Goal: Task Accomplishment & Management: Complete application form

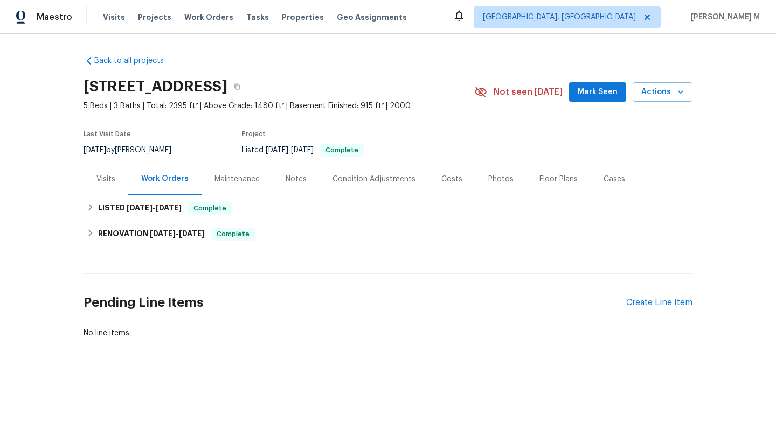
click at [109, 180] on div "Visits" at bounding box center [105, 179] width 19 height 11
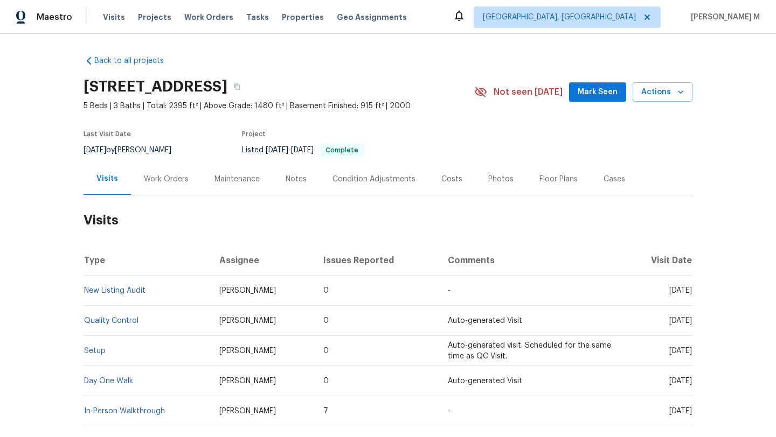
drag, startPoint x: 646, startPoint y: 291, endPoint x: 668, endPoint y: 291, distance: 22.1
click at [669, 291] on span "Wed, Sep 17 2025" at bounding box center [680, 291] width 23 height 8
copy span "Sep 17"
click at [147, 182] on div "Work Orders" at bounding box center [166, 179] width 45 height 11
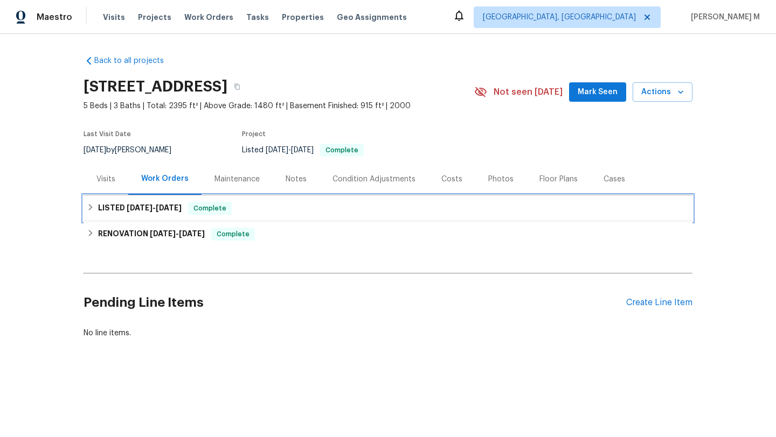
click at [148, 214] on h6 "LISTED 9/13/25 - 9/15/25" at bounding box center [140, 208] width 84 height 13
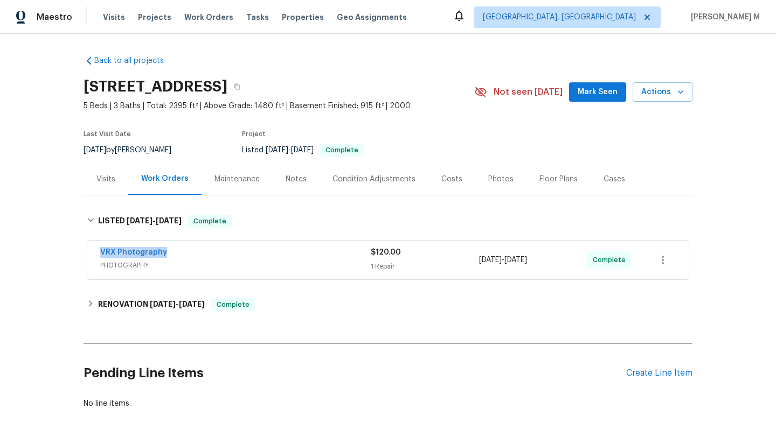
drag, startPoint x: 85, startPoint y: 254, endPoint x: 180, endPoint y: 254, distance: 95.9
click at [180, 254] on div "VRX Photography PHOTOGRAPHY $120.00 1 Repair 9/13/2025 - 9/15/2025 Complete" at bounding box center [387, 260] width 601 height 39
copy link "VRX Photography"
drag, startPoint x: 474, startPoint y: 262, endPoint x: 552, endPoint y: 262, distance: 78.1
click at [552, 262] on div "VRX Photography PHOTOGRAPHY $120.00 1 Repair 9/13/2025 - 9/15/2025 Complete" at bounding box center [375, 260] width 550 height 26
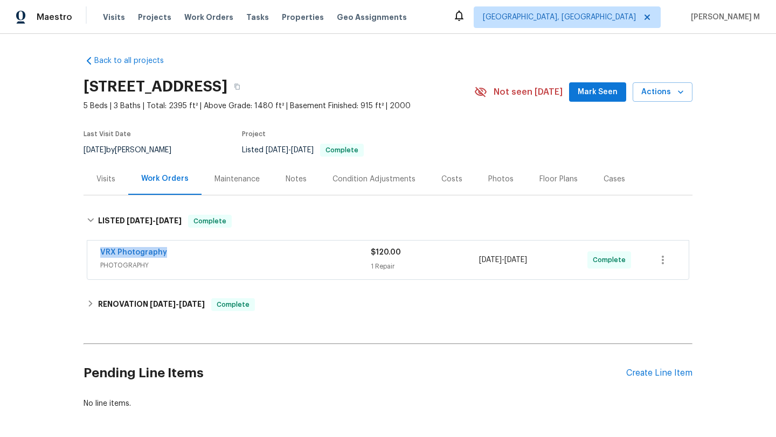
copy div "9/13/2025 - 9/15/2025"
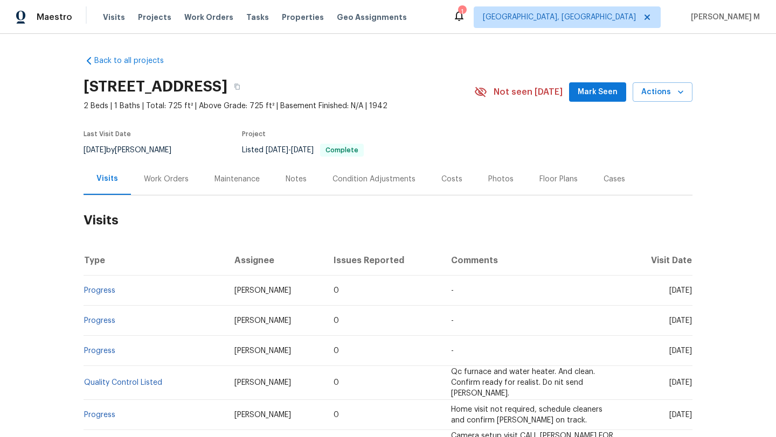
drag, startPoint x: 644, startPoint y: 290, endPoint x: 667, endPoint y: 291, distance: 22.7
click at [669, 291] on span "Tue, Sep 16 2025" at bounding box center [680, 291] width 23 height 8
copy span "Sep 16"
click at [165, 185] on div "Work Orders" at bounding box center [166, 179] width 71 height 32
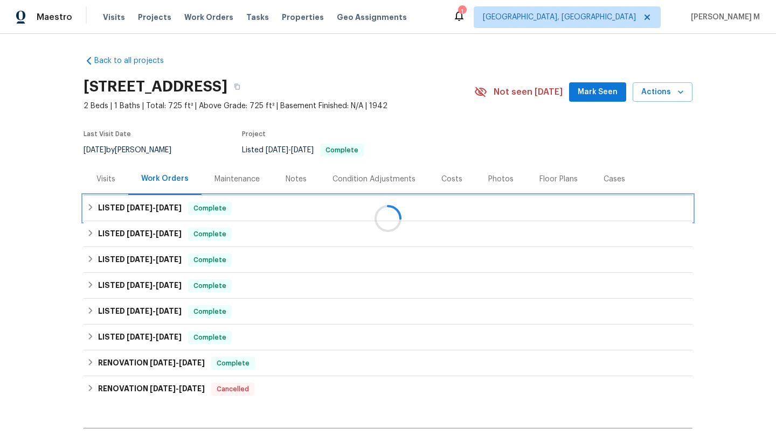
click at [159, 210] on span "9/16/25" at bounding box center [169, 208] width 26 height 8
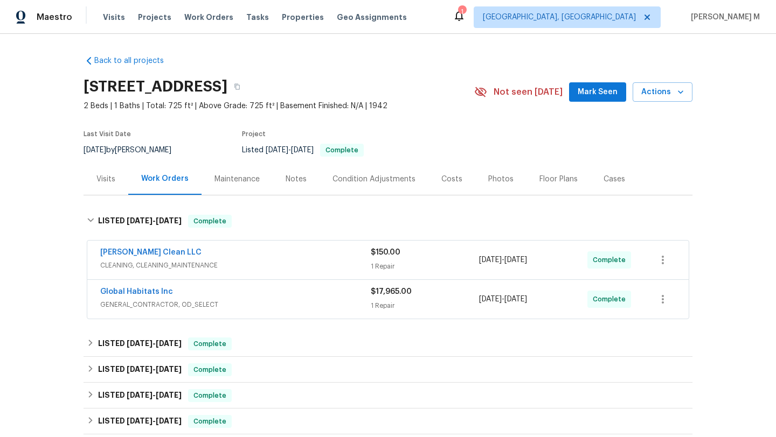
drag, startPoint x: 93, startPoint y: 252, endPoint x: 213, endPoint y: 251, distance: 120.7
click at [213, 251] on div "Capelli Crystal Clean LLC CLEANING, CLEANING_MAINTENANCE $150.00 1 Repair 9/16/…" at bounding box center [387, 260] width 601 height 39
copy link "Capelli Crystal Clean LLC"
copy span "9/16/2025 - 9/16/2025"
drag, startPoint x: 476, startPoint y: 262, endPoint x: 552, endPoint y: 262, distance: 76.0
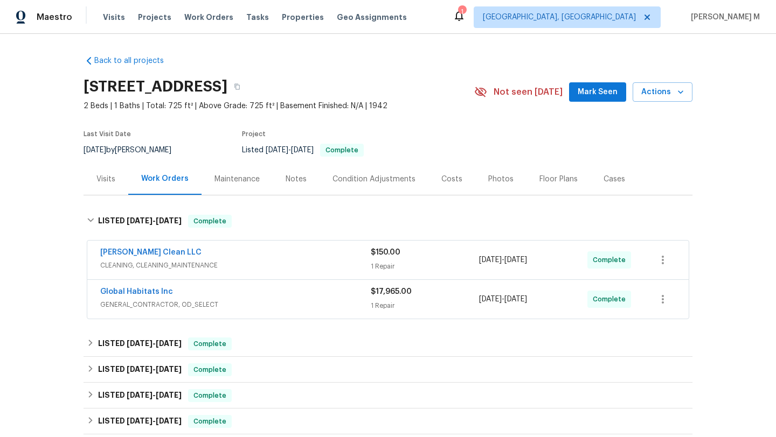
click at [552, 262] on div "9/16/2025 - 9/16/2025" at bounding box center [533, 260] width 108 height 26
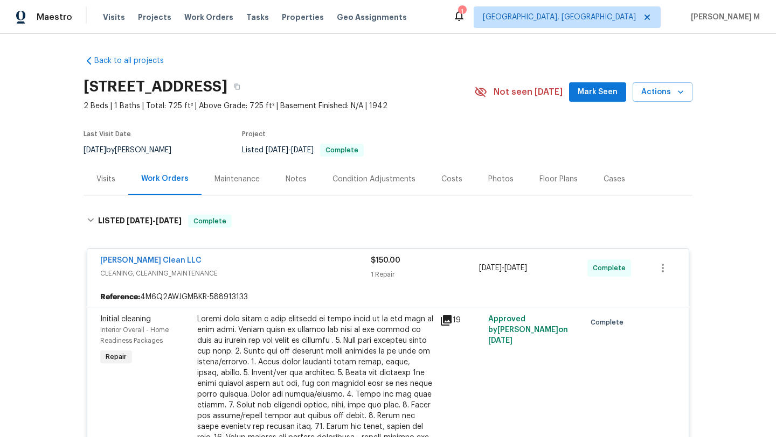
click at [96, 181] on div "Visits" at bounding box center [105, 179] width 19 height 11
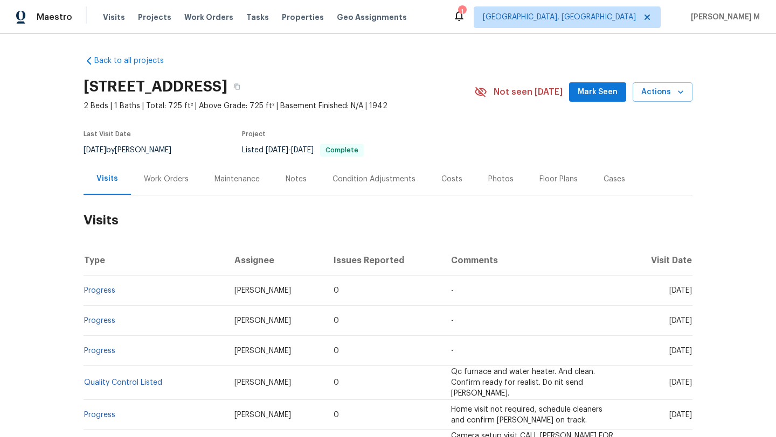
click at [607, 187] on div "Cases" at bounding box center [613, 179] width 47 height 32
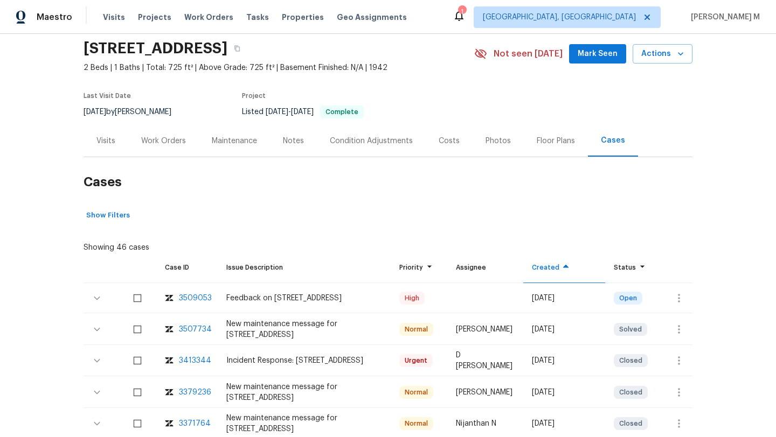
scroll to position [40, 0]
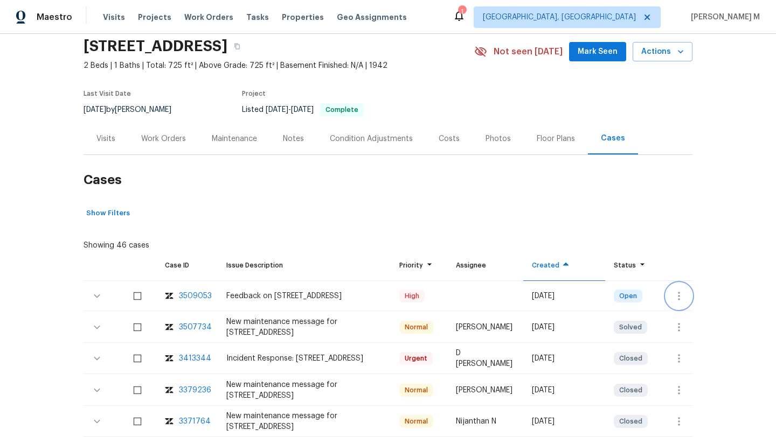
click at [672, 297] on icon "button" at bounding box center [678, 296] width 13 height 13
click at [663, 298] on li "Create a visit" at bounding box center [713, 296] width 112 height 18
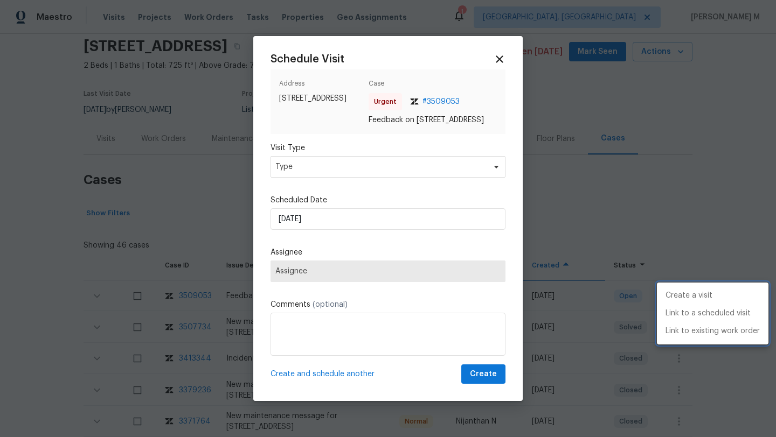
click at [381, 182] on div at bounding box center [388, 218] width 776 height 437
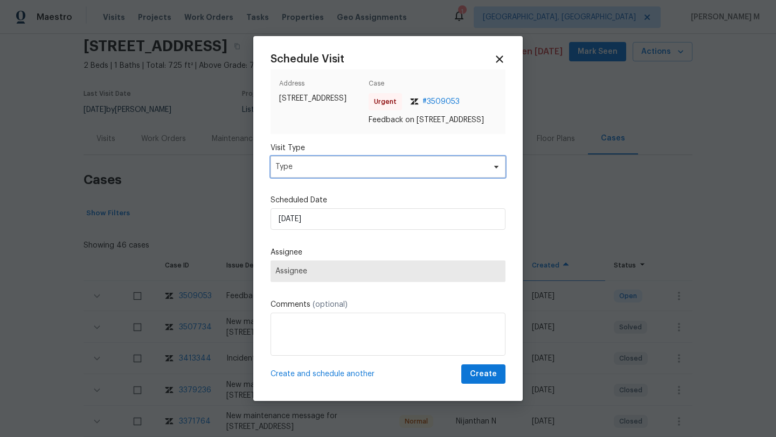
click at [381, 172] on span "Type" at bounding box center [380, 167] width 210 height 11
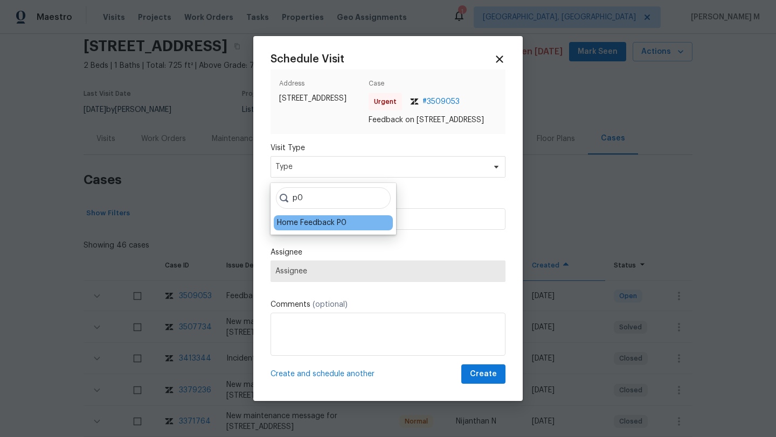
type input "p0"
click at [300, 225] on div "Home Feedback P0" at bounding box center [311, 223] width 69 height 11
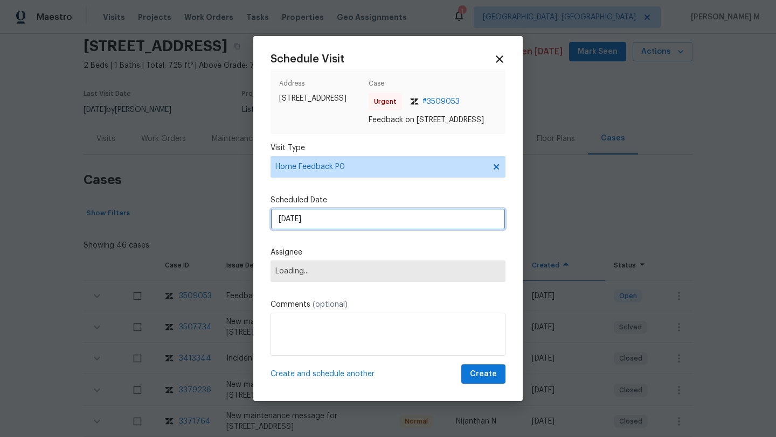
click at [302, 225] on input "23/09/2025" at bounding box center [387, 219] width 235 height 22
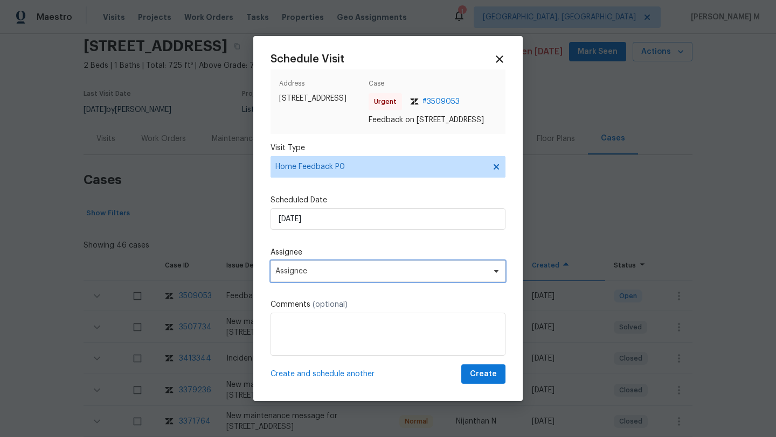
click at [332, 276] on span "Assignee" at bounding box center [380, 271] width 211 height 9
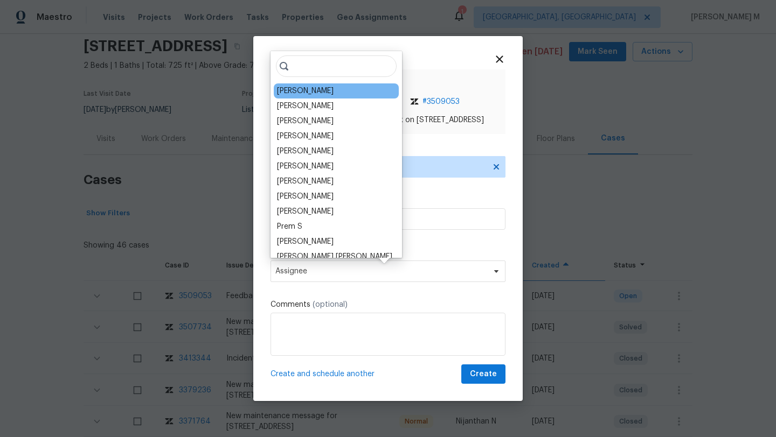
click at [305, 91] on div "Kim Peshek" at bounding box center [305, 91] width 57 height 11
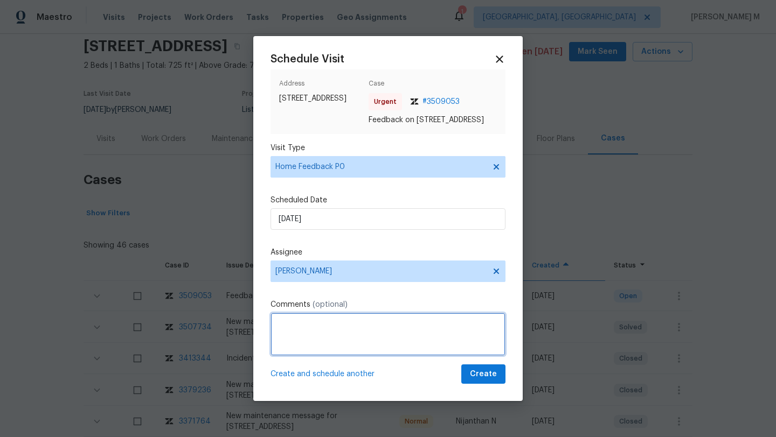
click at [305, 337] on textarea at bounding box center [387, 334] width 235 height 43
paste textarea "Agent reported there is no keypad at the property, there is a broken LB at the …"
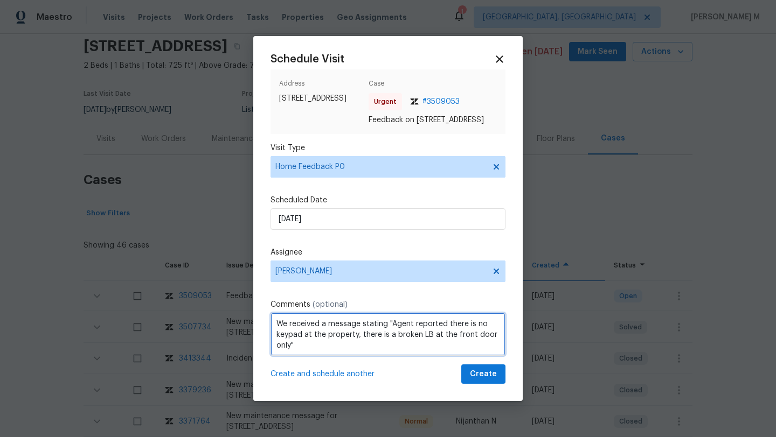
click at [0, 0] on span "Add Punctuation" at bounding box center [0, 0] width 0 height 0
click at [346, 345] on textarea "We received a message stating, "Agent reported there is no keypad at the proper…" at bounding box center [387, 334] width 235 height 43
click at [351, 352] on textarea "We received a message stating, "Agent reported there is no keypad at the proper…" at bounding box center [387, 334] width 235 height 43
click at [364, 352] on textarea "We received a message stating, "Agent reported there is no keypad at the proper…" at bounding box center [387, 334] width 235 height 43
click at [372, 352] on textarea "We received a message stating, "Agent reported there is no keypad at the proper…" at bounding box center [387, 334] width 235 height 43
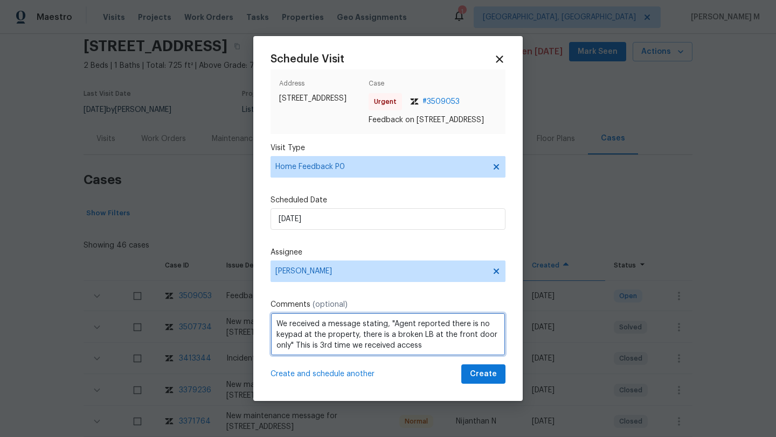
click at [0, 0] on qb-div "Add Punctuation access ." at bounding box center [0, 0] width 0 height 0
click at [447, 349] on textarea "We received a message stating, "Agent reported there is no keypad at the proper…" at bounding box center [387, 334] width 235 height 43
click at [353, 344] on textarea "We received a message stating, "Agent reported there is no keypad at the proper…" at bounding box center [387, 334] width 235 height 43
click at [0, 0] on span "Correct the article" at bounding box center [0, 0] width 0 height 0
click at [0, 0] on span "Add Punctuation" at bounding box center [0, 0] width 0 height 0
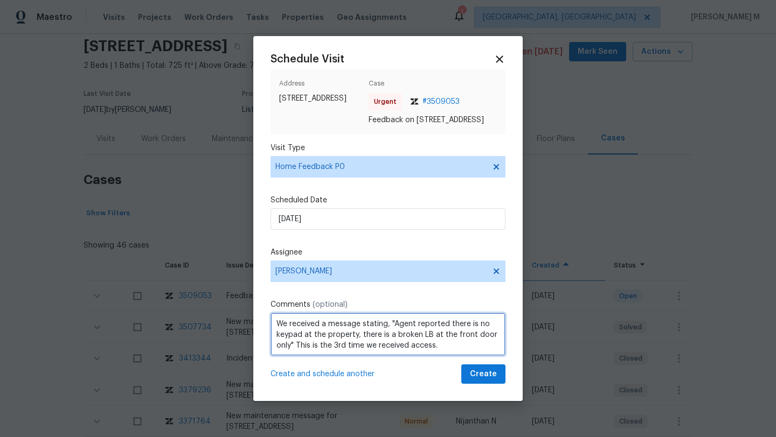
paste textarea "Kindly complete the visit and update if any WO needs to be created. Thank you"
type textarea "We received a message stating, "Agent reported there is no keypad at the proper…"
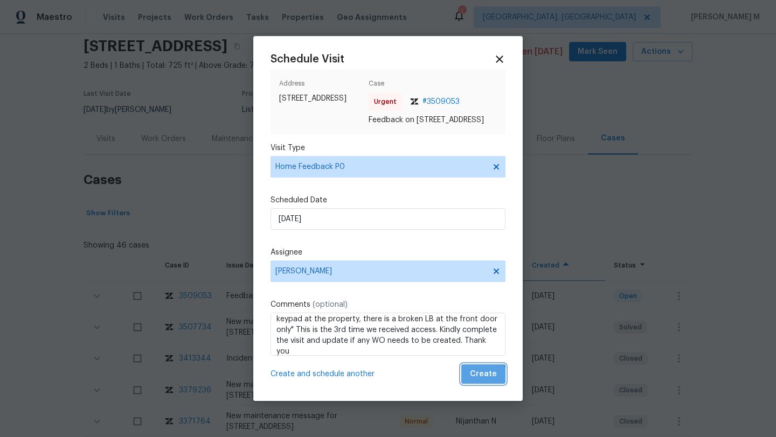
click at [475, 381] on span "Create" at bounding box center [483, 374] width 27 height 13
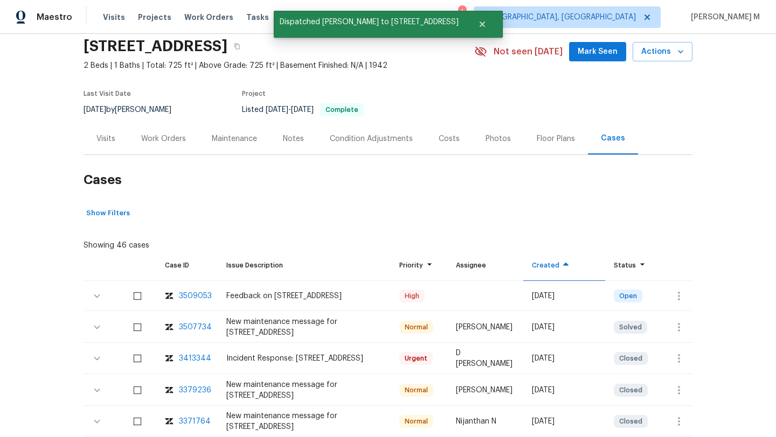
click at [113, 138] on div "Visits" at bounding box center [106, 139] width 45 height 32
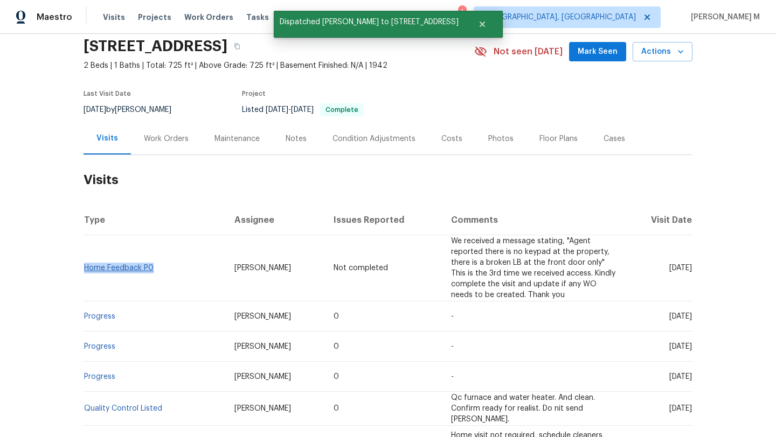
drag, startPoint x: 153, startPoint y: 261, endPoint x: 81, endPoint y: 254, distance: 72.0
click at [84, 254] on td "Home Feedback P0" at bounding box center [155, 268] width 142 height 66
copy link "Home Feedback P0"
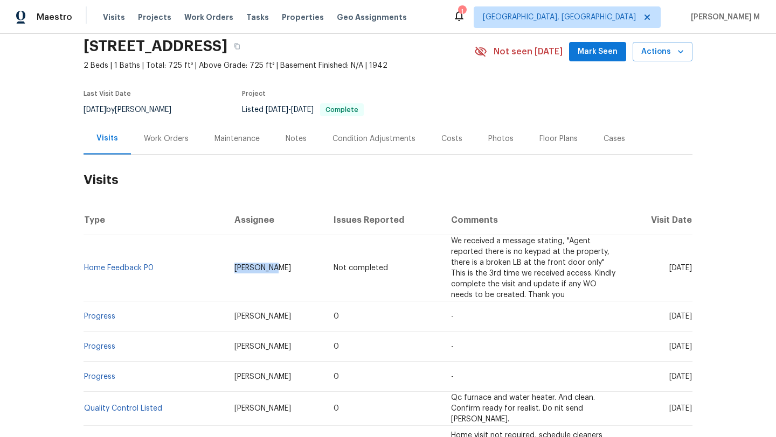
drag, startPoint x: 202, startPoint y: 259, endPoint x: 272, endPoint y: 259, distance: 70.0
click at [272, 259] on td "Kim Peshek" at bounding box center [275, 268] width 99 height 66
copy span "Kim Peshek"
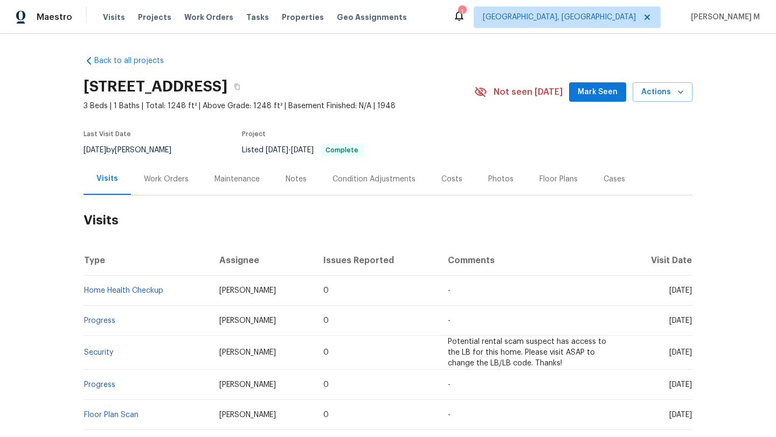
click at [149, 173] on div "Work Orders" at bounding box center [166, 179] width 71 height 32
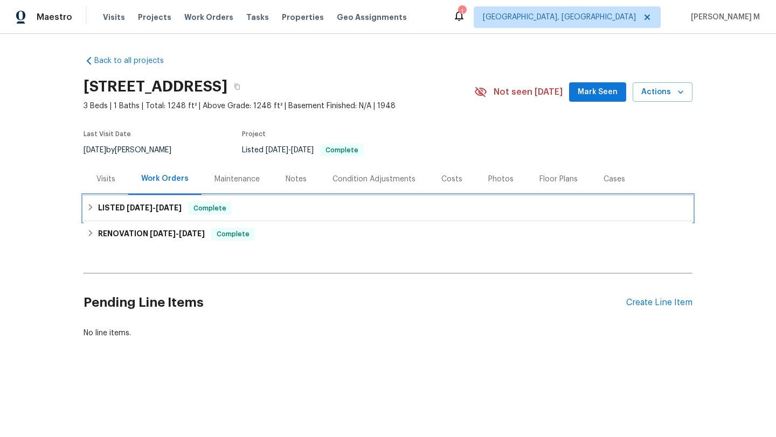
click at [150, 211] on span "6/27/25 - 6/30/25" at bounding box center [154, 208] width 55 height 8
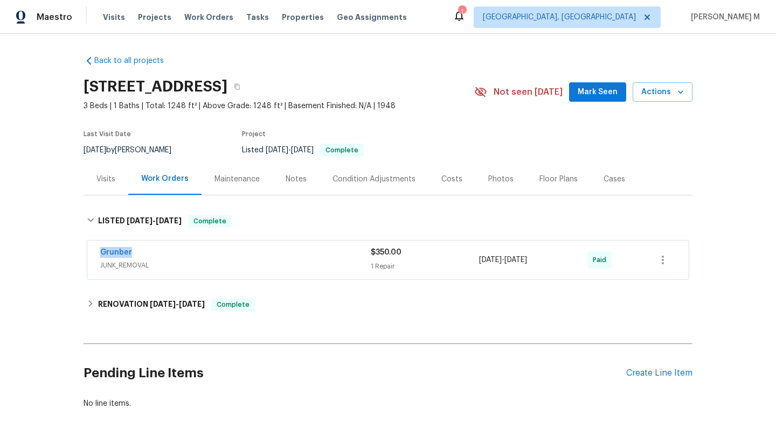
drag, startPoint x: 100, startPoint y: 254, endPoint x: 178, endPoint y: 254, distance: 78.1
click at [178, 254] on div "Grunber JUNK_REMOVAL $350.00 1 Repair 6/27/2025 - 6/30/2025 Paid" at bounding box center [387, 260] width 601 height 39
copy link "Grunber"
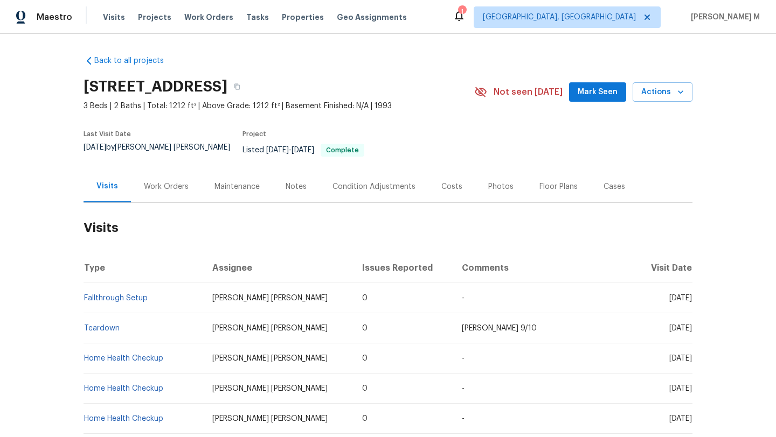
copy span "[DATE]"
drag, startPoint x: 645, startPoint y: 292, endPoint x: 666, endPoint y: 292, distance: 21.6
click at [669, 295] on span "[DATE]" at bounding box center [680, 299] width 23 height 8
click at [172, 171] on div "Work Orders" at bounding box center [166, 187] width 71 height 32
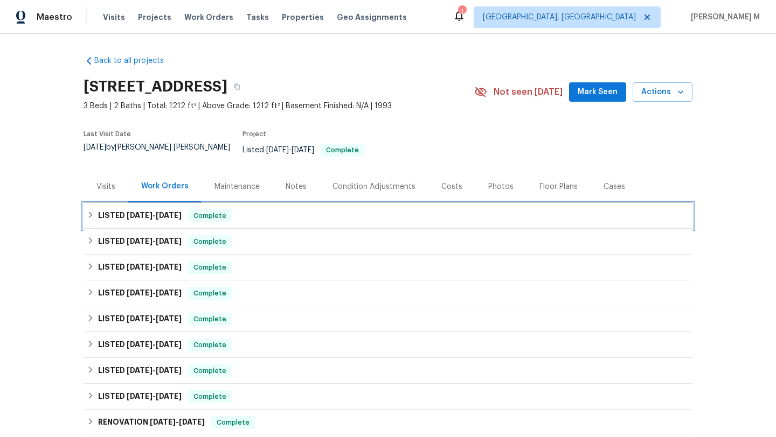
click at [165, 212] on h6 "LISTED 9/16/25 - 9/19/25" at bounding box center [140, 216] width 84 height 13
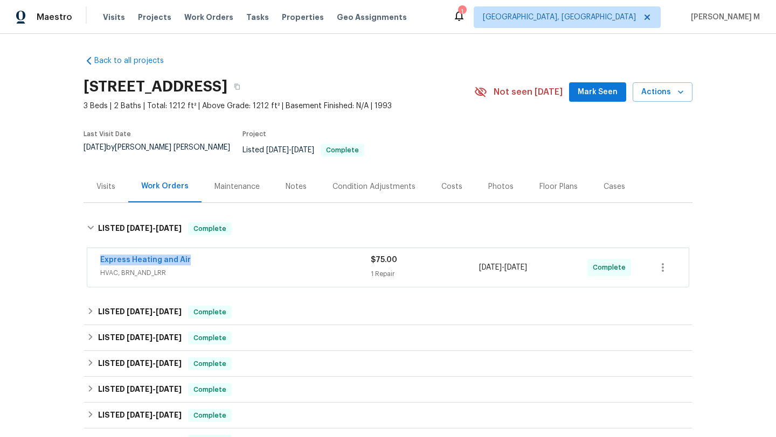
drag, startPoint x: 201, startPoint y: 253, endPoint x: 234, endPoint y: 253, distance: 33.4
click at [234, 253] on div "Express Heating and Air HVAC, BRN_AND_LRR $75.00 1 Repair 9/19/2025 - 9/19/2025…" at bounding box center [387, 267] width 601 height 39
copy link "Express Heating and Air"
copy span "[DATE] - [DATE]"
drag, startPoint x: 476, startPoint y: 262, endPoint x: 550, endPoint y: 261, distance: 73.8
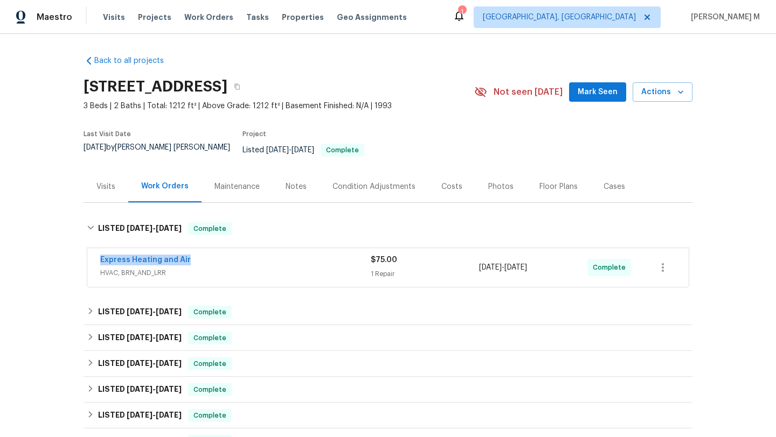
click at [527, 262] on span "[DATE] - [DATE]" at bounding box center [503, 267] width 48 height 11
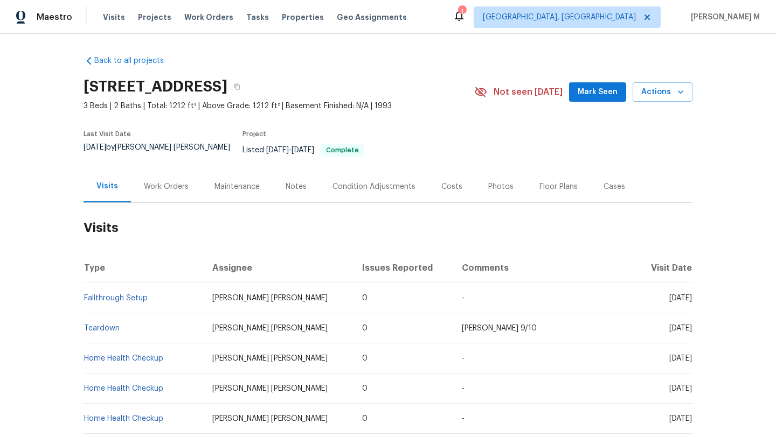
click at [154, 185] on div "Work Orders" at bounding box center [166, 187] width 71 height 32
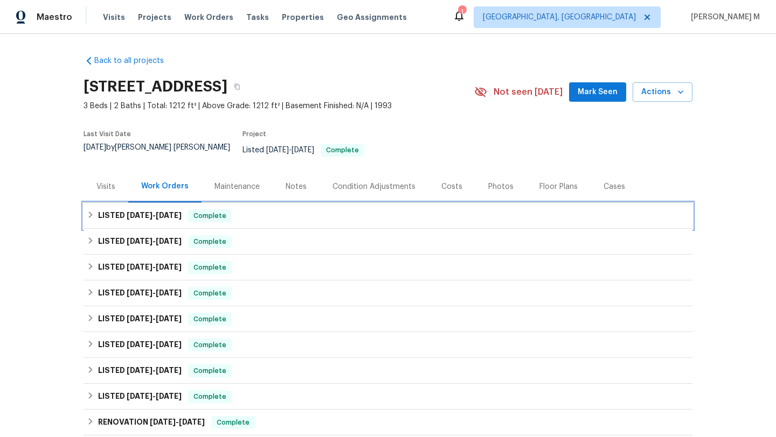
click at [177, 213] on h6 "LISTED [DATE] - [DATE]" at bounding box center [140, 216] width 84 height 13
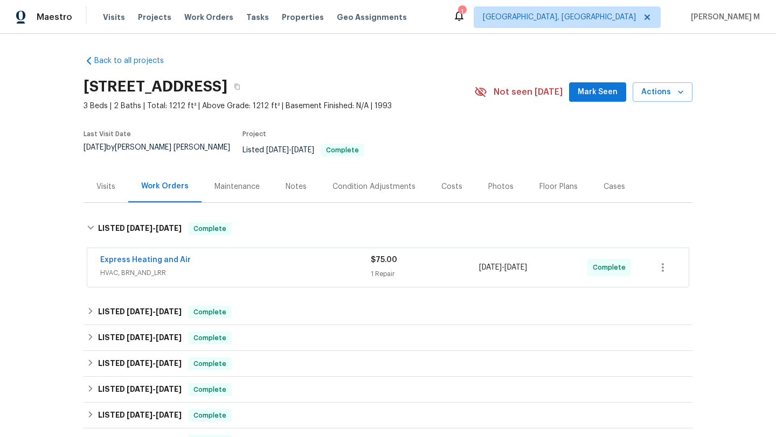
click at [215, 268] on span "HVAC, BRN_AND_LRR" at bounding box center [235, 273] width 270 height 11
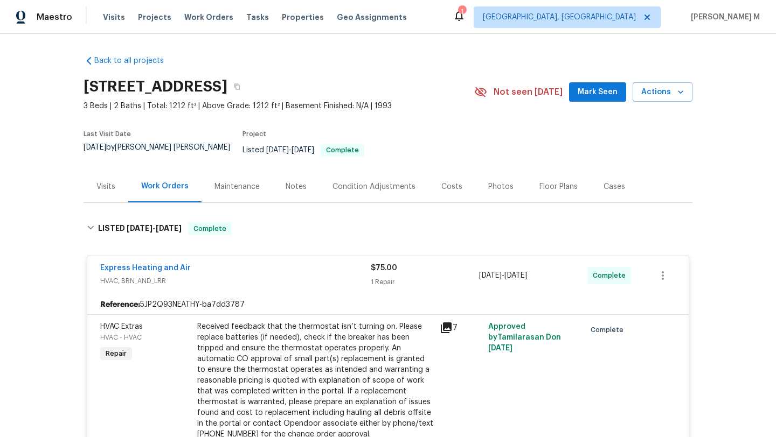
click at [118, 176] on div "Visits" at bounding box center [106, 187] width 45 height 32
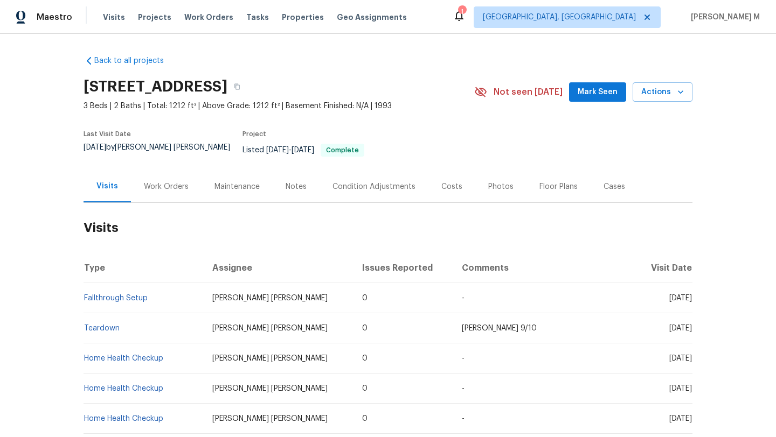
drag, startPoint x: 645, startPoint y: 290, endPoint x: 668, endPoint y: 292, distance: 22.7
click at [669, 295] on span "Mon, Sep 15 2025" at bounding box center [680, 299] width 23 height 8
copy span "Sep 15"
click at [159, 182] on div "Work Orders" at bounding box center [166, 187] width 45 height 11
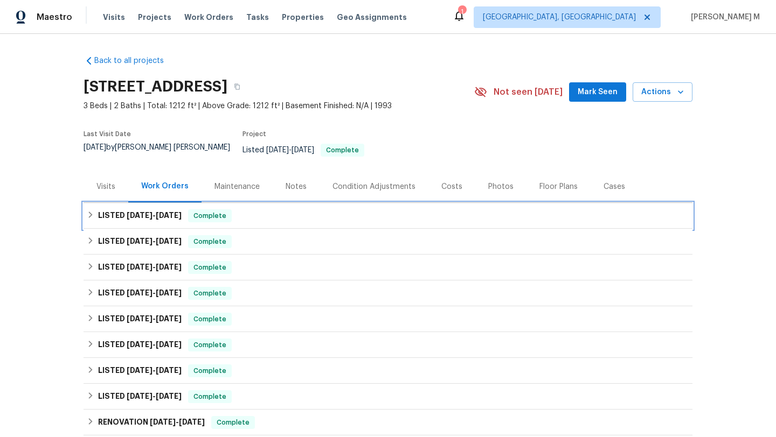
click at [169, 212] on span "9/19/25" at bounding box center [169, 216] width 26 height 8
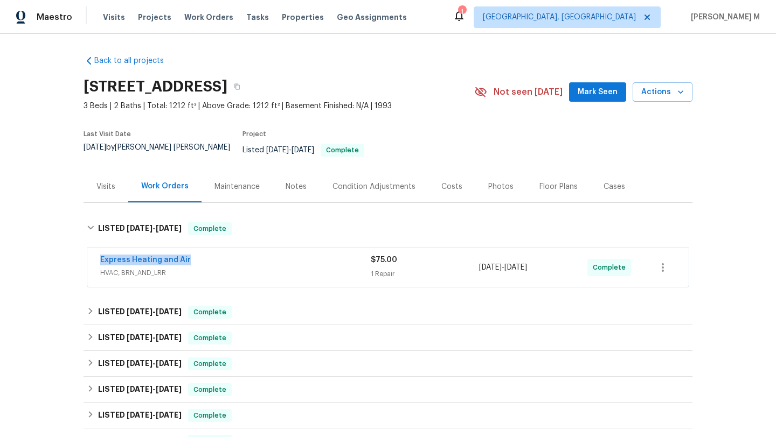
drag, startPoint x: 91, startPoint y: 253, endPoint x: 194, endPoint y: 253, distance: 104.0
click at [194, 253] on div "Express Heating and Air HVAC, BRN_AND_LRR $75.00 1 Repair 9/19/2025 - 9/19/2025…" at bounding box center [387, 267] width 601 height 39
copy link "Express Heating and Air"
copy span "9/19/2025 - 9/19/2025"
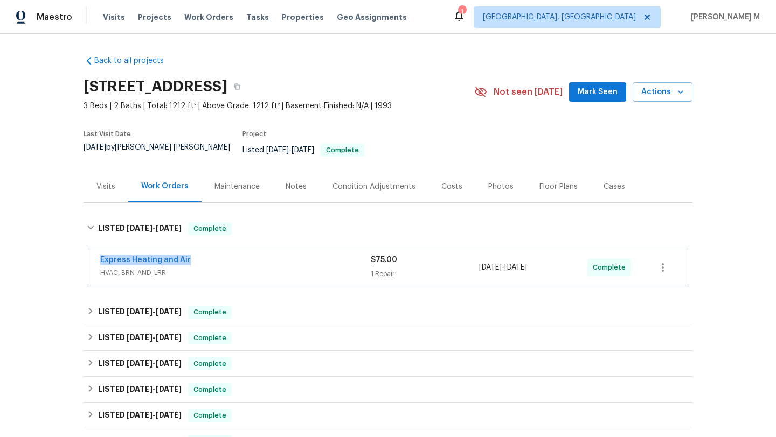
drag, startPoint x: 475, startPoint y: 260, endPoint x: 551, endPoint y: 261, distance: 76.0
click at [527, 262] on span "9/19/2025 - 9/19/2025" at bounding box center [503, 267] width 48 height 11
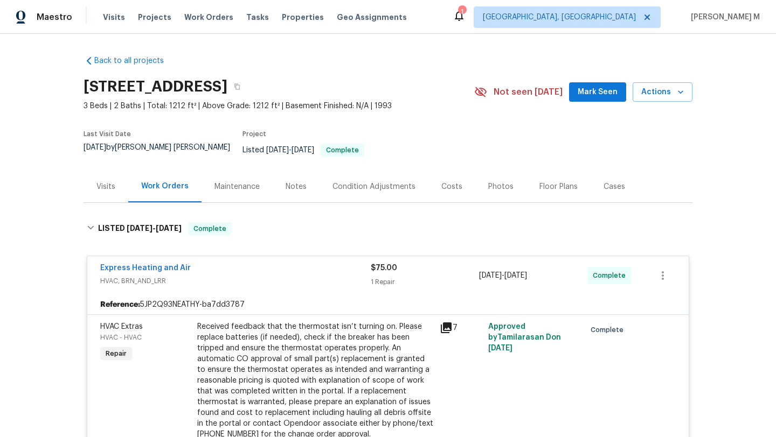
click at [595, 192] on div "Cases" at bounding box center [613, 187] width 47 height 32
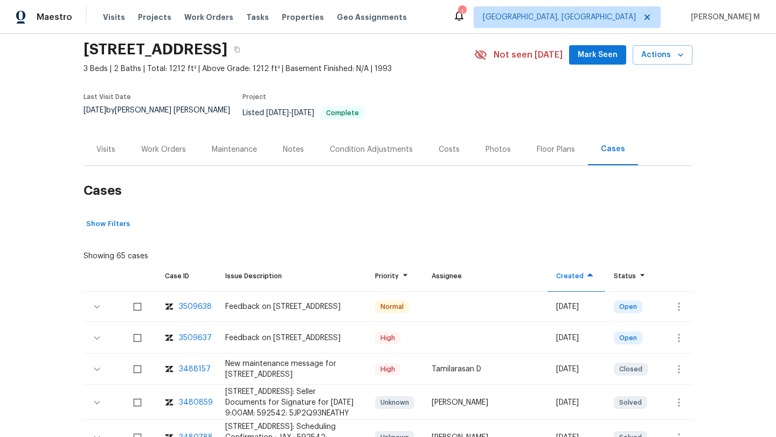
scroll to position [45, 0]
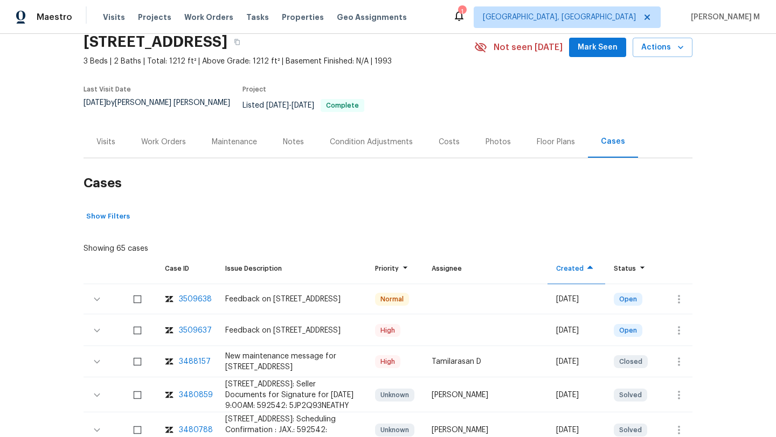
drag, startPoint x: 210, startPoint y: 296, endPoint x: 198, endPoint y: 298, distance: 12.7
click at [198, 298] on tr "3509638 Feedback on 3237 Dowitcher Ln, Orange Park, FL 32065 Normal Tue, Sep 23…" at bounding box center [388, 299] width 609 height 30
click at [199, 305] on td "3509638" at bounding box center [186, 299] width 60 height 30
copy div "3509638"
drag, startPoint x: 209, startPoint y: 291, endPoint x: 177, endPoint y: 292, distance: 32.3
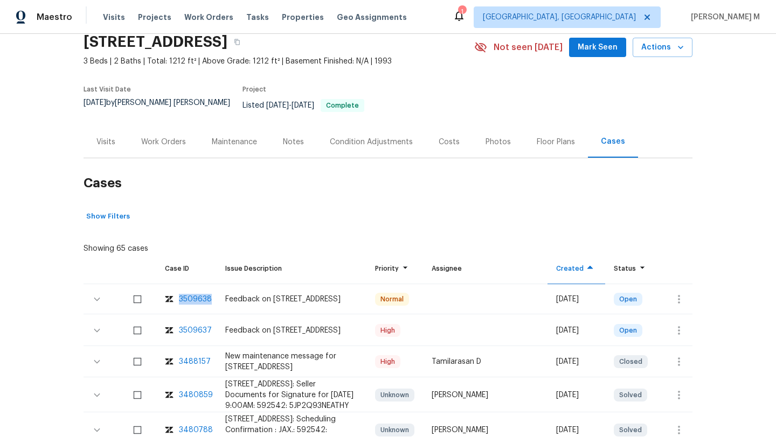
click at [177, 292] on td "3509638" at bounding box center [186, 299] width 60 height 30
click at [191, 294] on div "3509638" at bounding box center [195, 299] width 33 height 11
click at [194, 325] on div "3509637" at bounding box center [195, 330] width 33 height 11
click at [190, 325] on div "3509637" at bounding box center [195, 330] width 33 height 11
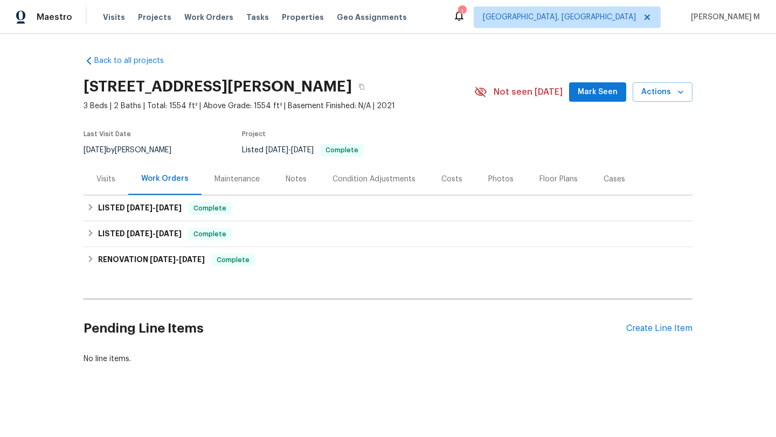
click at [99, 189] on div "Visits" at bounding box center [106, 179] width 45 height 32
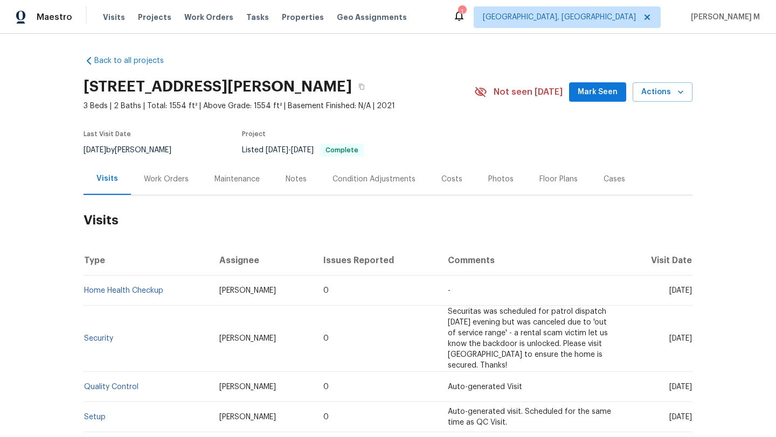
drag, startPoint x: 644, startPoint y: 291, endPoint x: 666, endPoint y: 291, distance: 21.6
click at [669, 291] on span "[DATE]" at bounding box center [680, 291] width 23 height 8
copy span "[DATE]"
click at [154, 176] on div "Work Orders" at bounding box center [166, 179] width 45 height 11
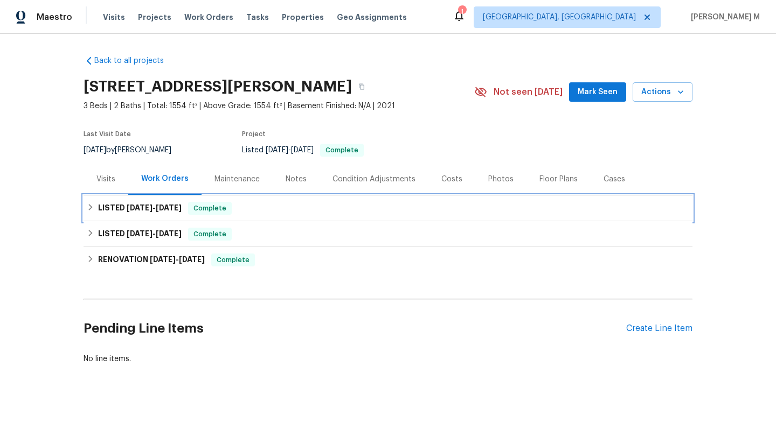
click at [151, 207] on span "8/21/25 - 9/2/25" at bounding box center [154, 208] width 55 height 8
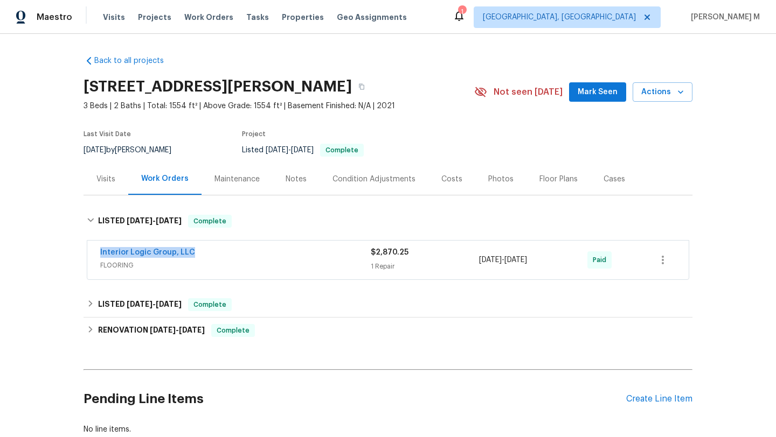
drag, startPoint x: 89, startPoint y: 254, endPoint x: 228, endPoint y: 248, distance: 139.6
click at [228, 248] on div "Interior Logic Group, LLC FLOORING $2,870.25 1 Repair 8/29/2025 - 9/2/2025 Paid" at bounding box center [387, 260] width 601 height 39
copy link "Interior Logic Group, LLC"
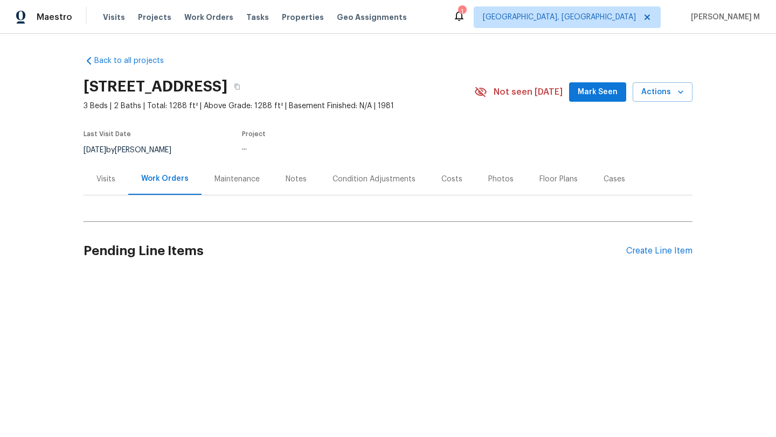
click at [113, 179] on div "Visits" at bounding box center [106, 179] width 45 height 32
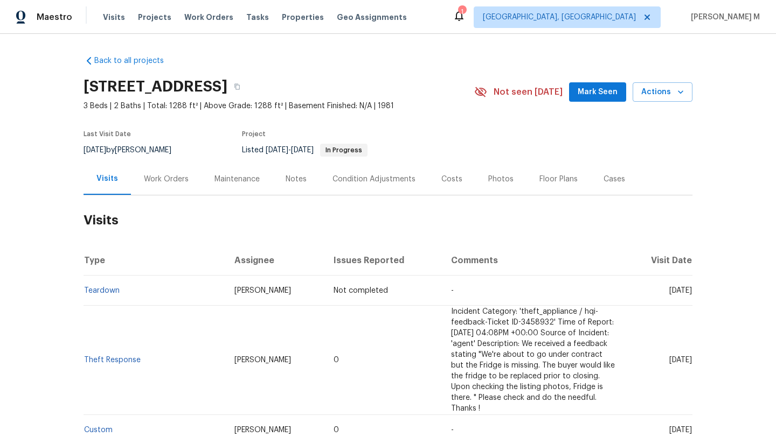
drag, startPoint x: 644, startPoint y: 290, endPoint x: 669, endPoint y: 292, distance: 24.3
click at [669, 292] on span "[DATE]" at bounding box center [680, 291] width 23 height 8
copy span "[DATE]"
click at [152, 178] on div "Work Orders" at bounding box center [166, 179] width 45 height 11
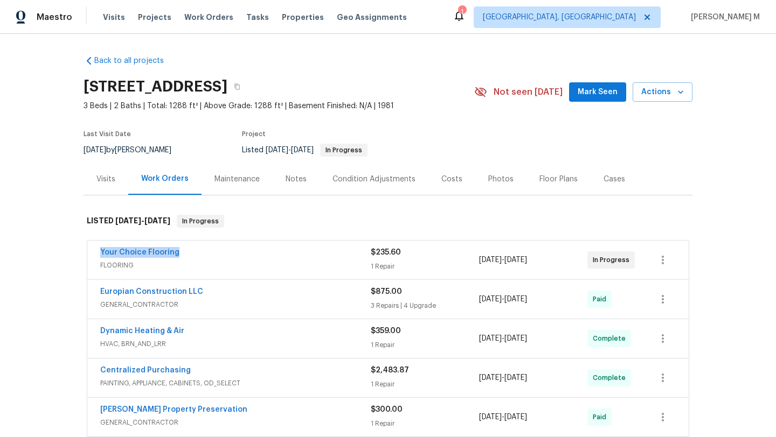
drag, startPoint x: 89, startPoint y: 253, endPoint x: 225, endPoint y: 253, distance: 135.2
click at [225, 253] on div "Your Choice Flooring FLOORING $235.60 1 Repair [DATE] - [DATE] In Progress" at bounding box center [387, 260] width 601 height 39
copy link "Your Choice Flooring"
drag, startPoint x: 615, startPoint y: 260, endPoint x: 628, endPoint y: 259, distance: 12.9
click at [628, 259] on div "In Progress" at bounding box center [610, 260] width 47 height 17
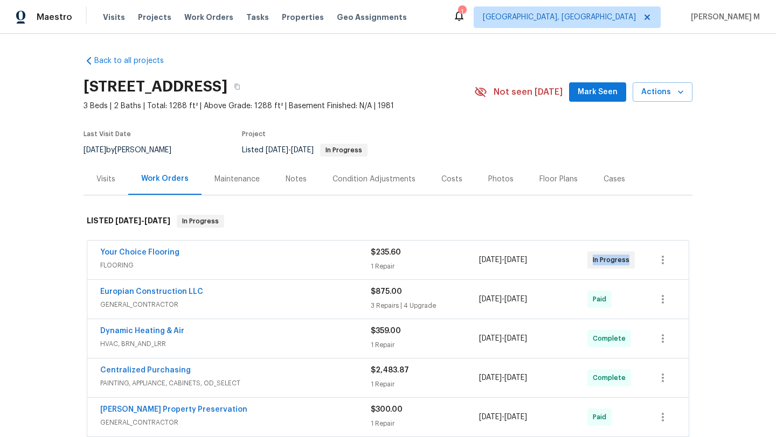
copy span "In Progress"
